Goal: Transaction & Acquisition: Book appointment/travel/reservation

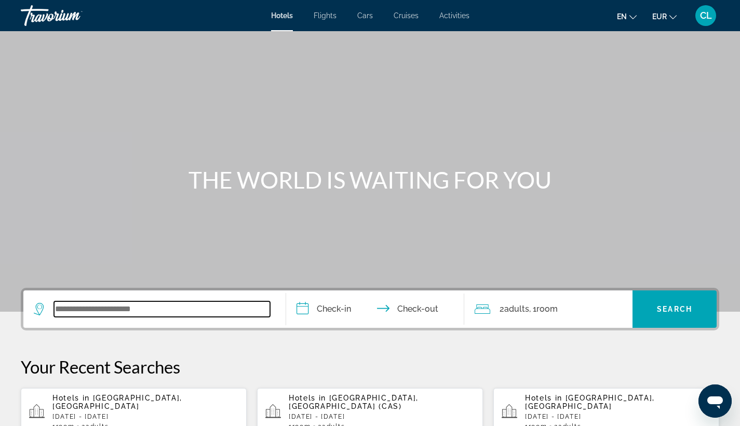
click at [110, 311] on input "Search widget" at bounding box center [162, 309] width 216 height 16
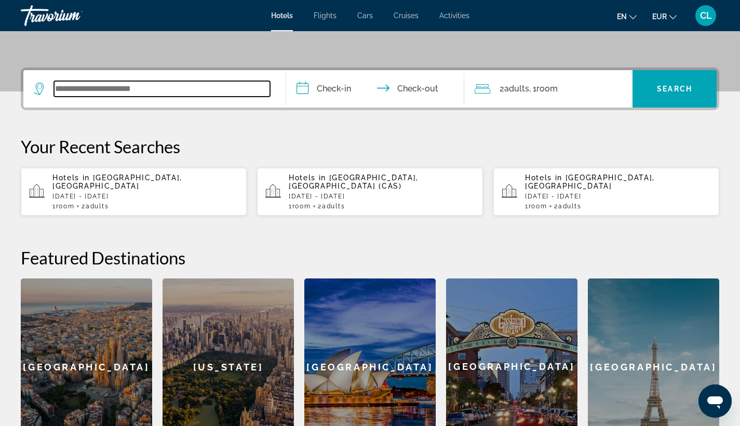
scroll to position [254, 0]
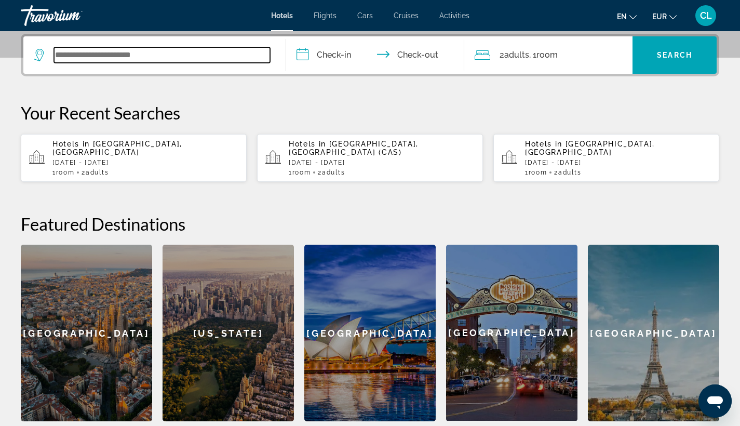
type input "*"
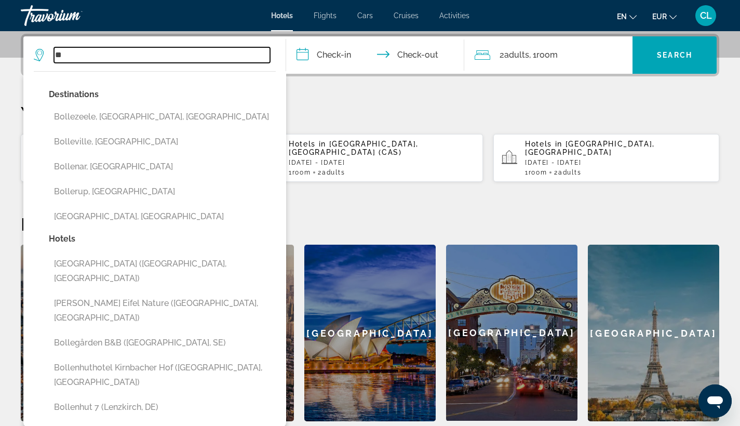
type input "*"
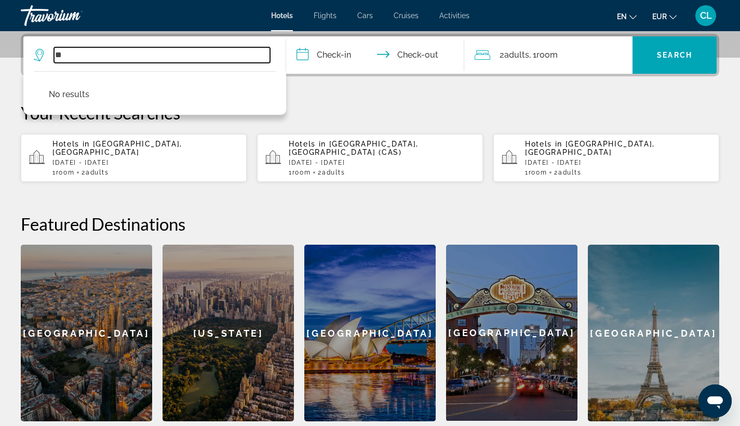
type input "*"
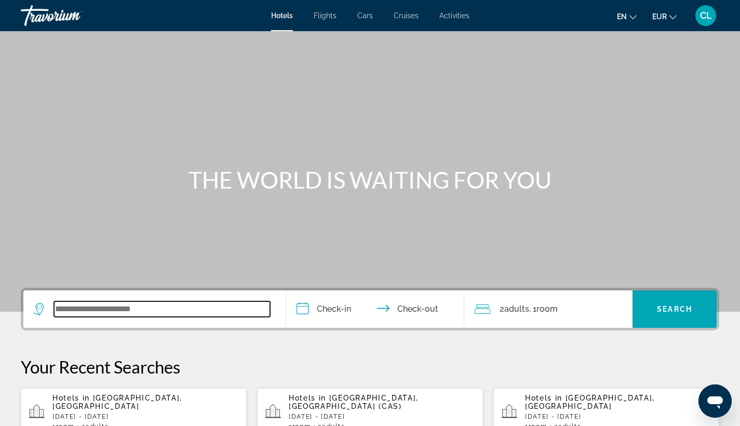
click at [163, 305] on input "Search widget" at bounding box center [162, 309] width 216 height 16
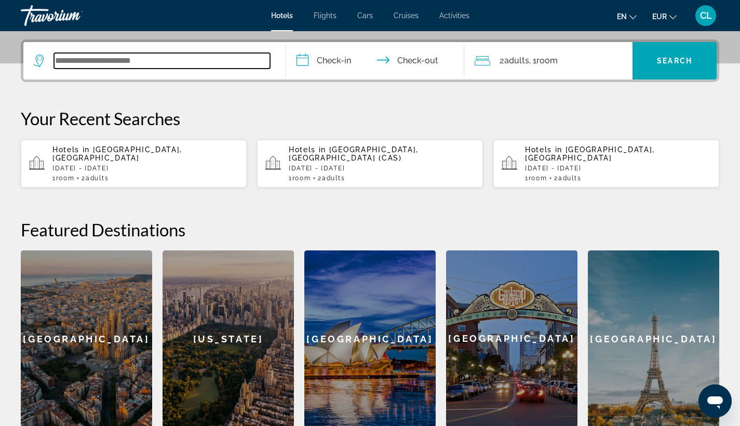
scroll to position [254, 0]
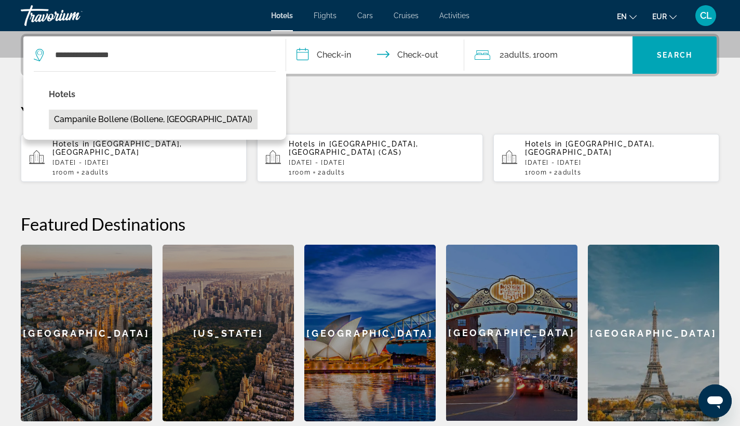
click at [162, 118] on button "Campanile Bollene (Bollene, [GEOGRAPHIC_DATA])" at bounding box center [153, 120] width 209 height 20
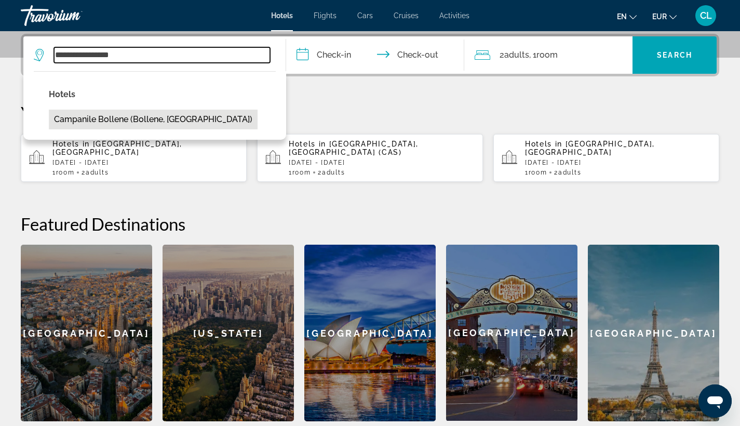
type input "**********"
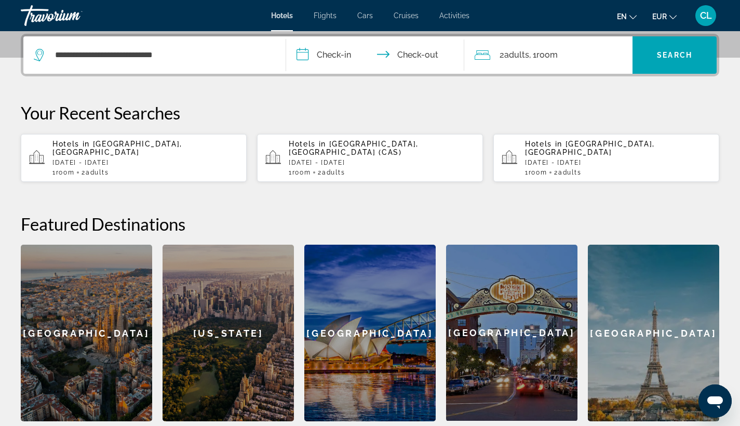
click at [340, 56] on input "**********" at bounding box center [377, 56] width 183 height 40
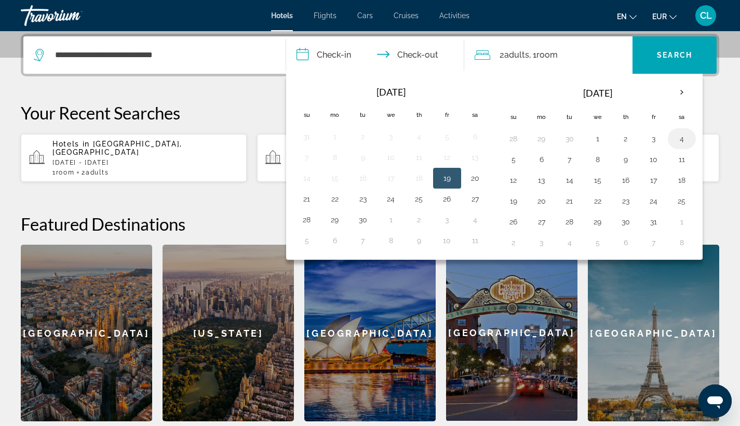
click at [681, 141] on button "4" at bounding box center [681, 138] width 17 height 15
click at [510, 158] on button "5" at bounding box center [513, 159] width 17 height 15
type input "**********"
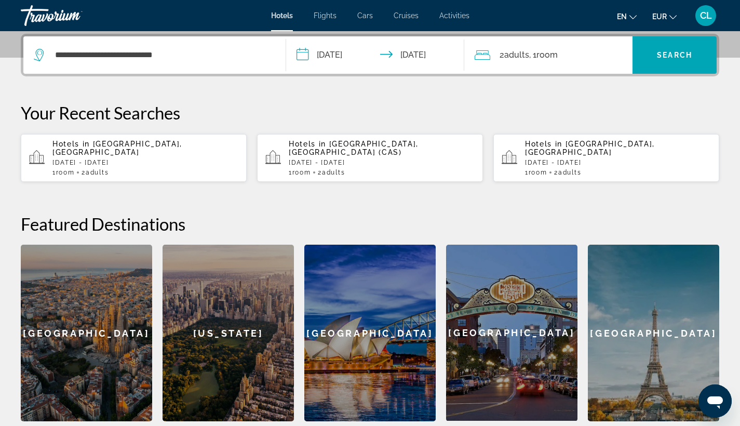
click at [543, 53] on span "Room" at bounding box center [546, 55] width 21 height 10
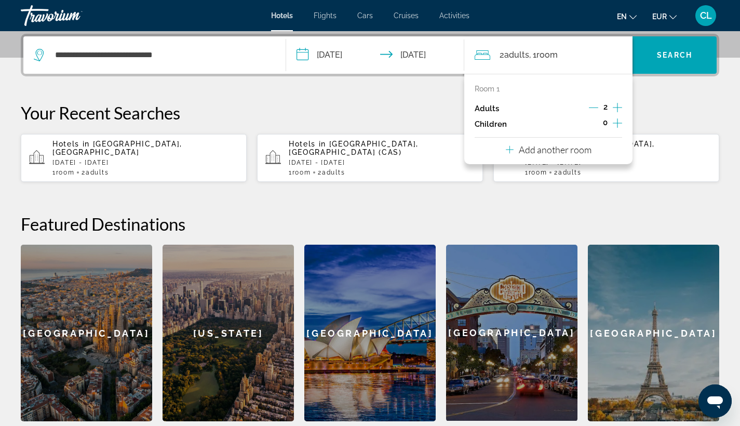
click at [594, 109] on icon "Decrement adults" at bounding box center [593, 107] width 9 height 9
click at [672, 62] on span "Search widget" at bounding box center [674, 55] width 84 height 25
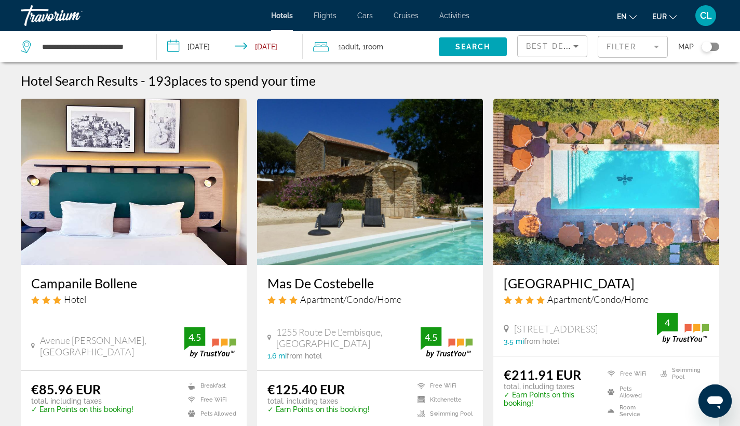
click at [145, 231] on img "Main content" at bounding box center [134, 182] width 226 height 166
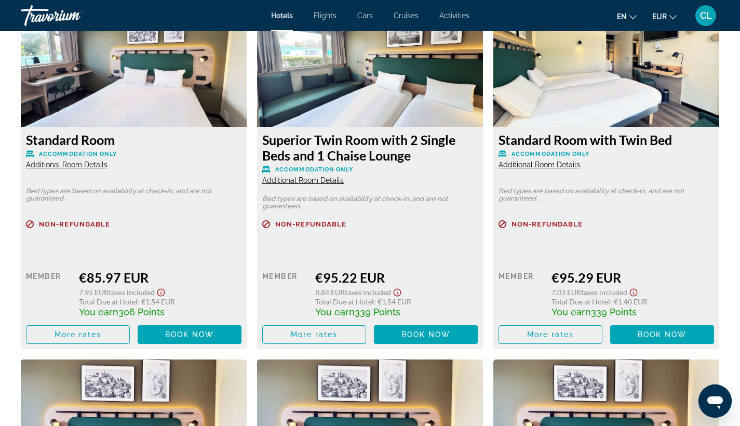
scroll to position [1475, 0]
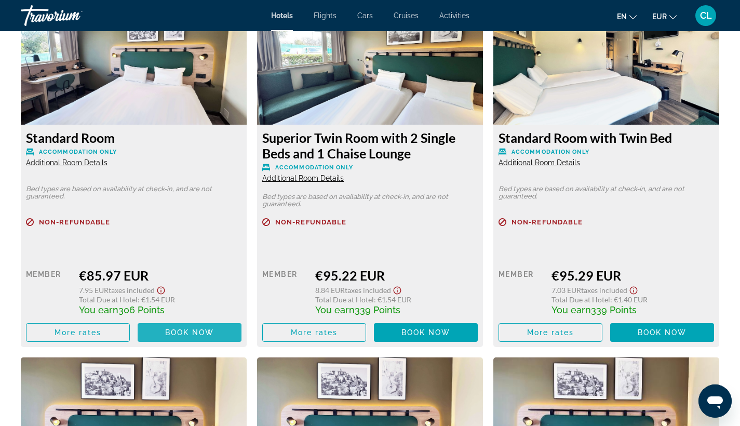
click at [208, 334] on span "Book now" at bounding box center [189, 332] width 49 height 8
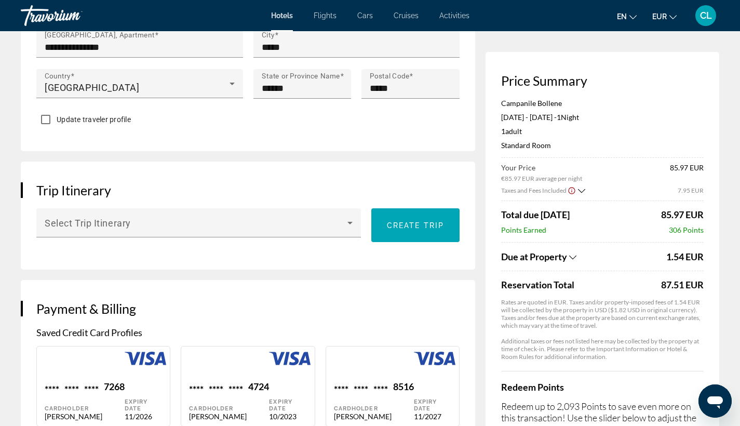
scroll to position [572, 0]
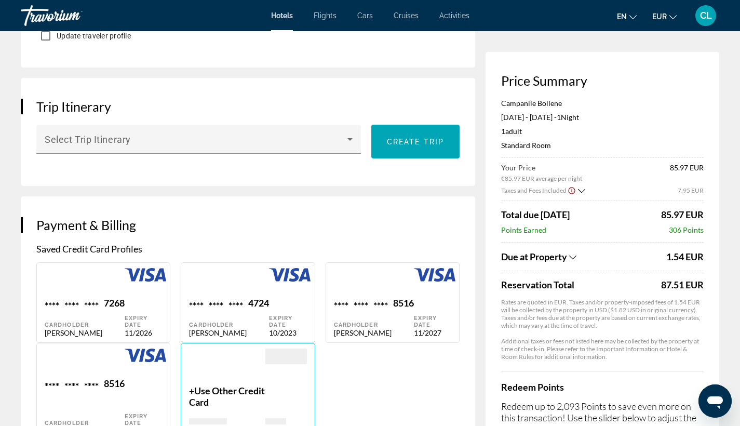
click at [586, 379] on div "Redeem Points Redeem up to 2,093 Points to save even more on this transaction! …" at bounding box center [602, 421] width 202 height 100
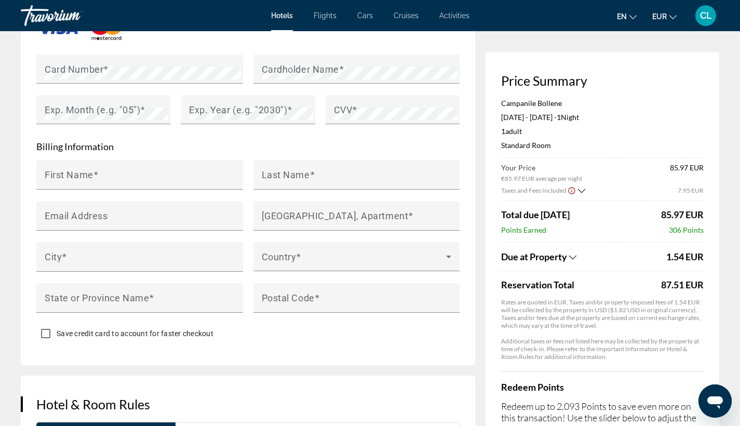
scroll to position [1034, 0]
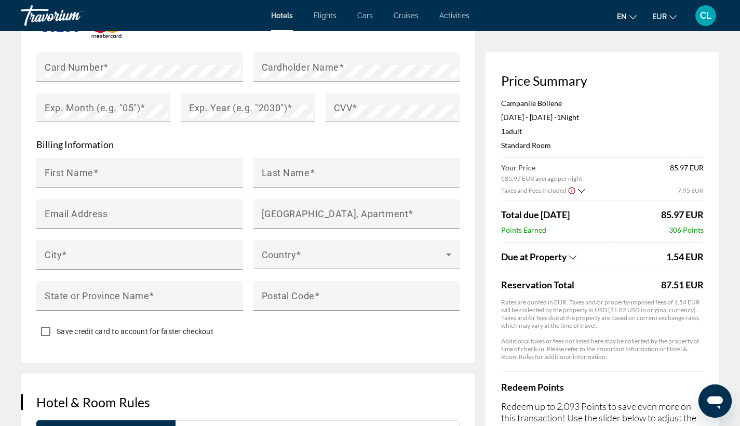
click at [647, 283] on span "Reservation Total" at bounding box center [579, 284] width 157 height 11
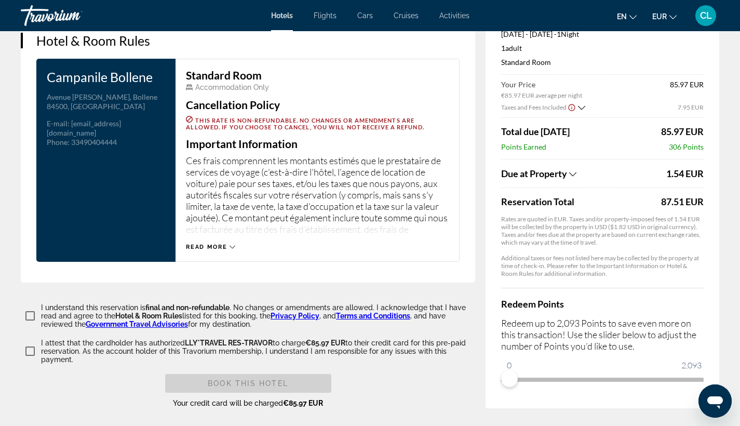
scroll to position [1521, 0]
